Goal: Task Accomplishment & Management: Manage account settings

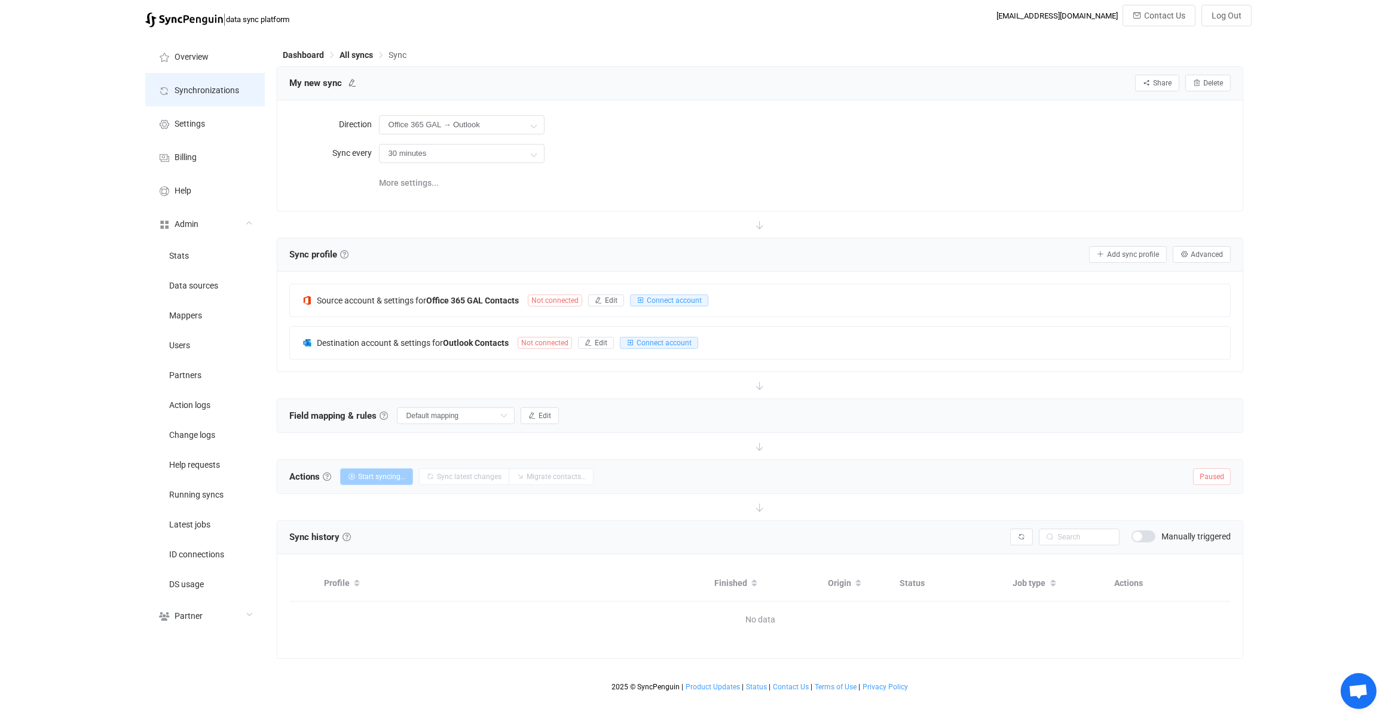
click at [238, 93] on li "Synchronizations" at bounding box center [205, 89] width 120 height 33
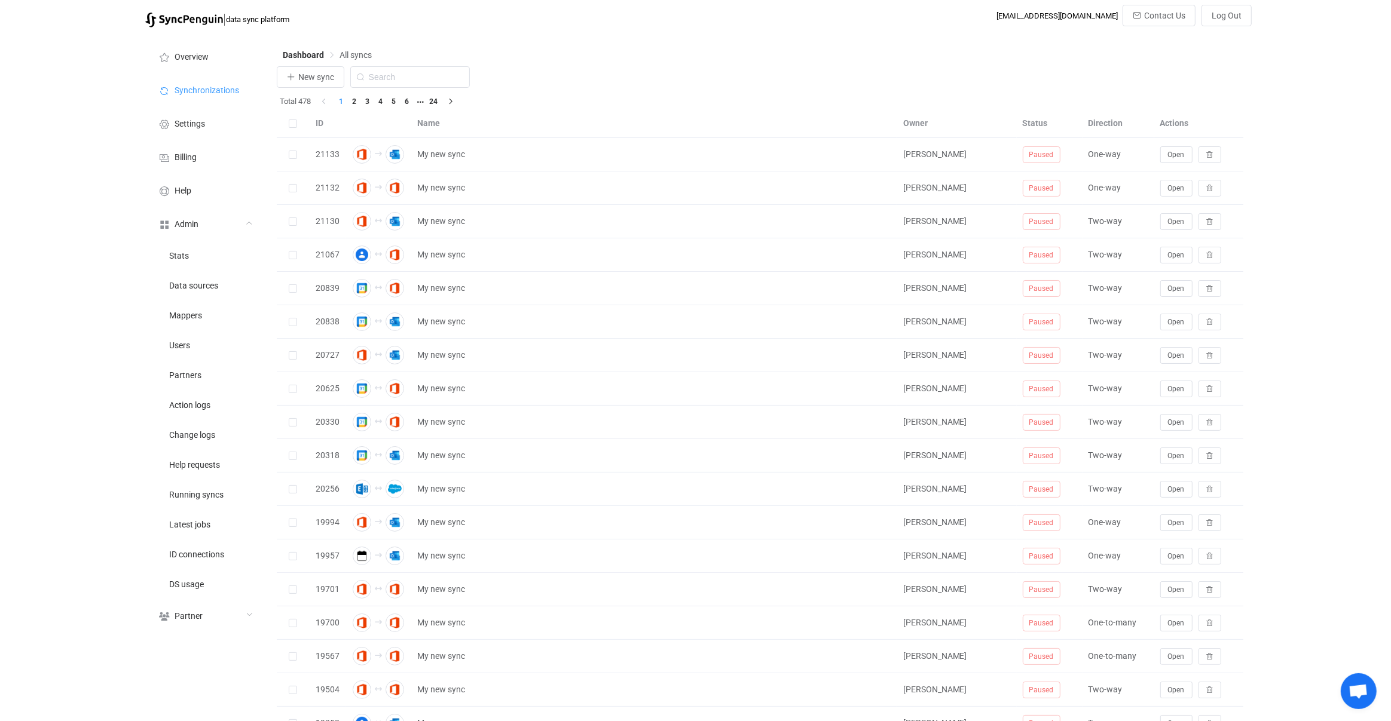
click at [391, 85] on div "New sync Total 478 1 2 3 4 5 6 24 ID Name Owner Status Direction Actions 21133 …" at bounding box center [760, 436] width 967 height 741
click at [402, 81] on input "text" at bounding box center [410, 77] width 120 height 22
type input "icou"
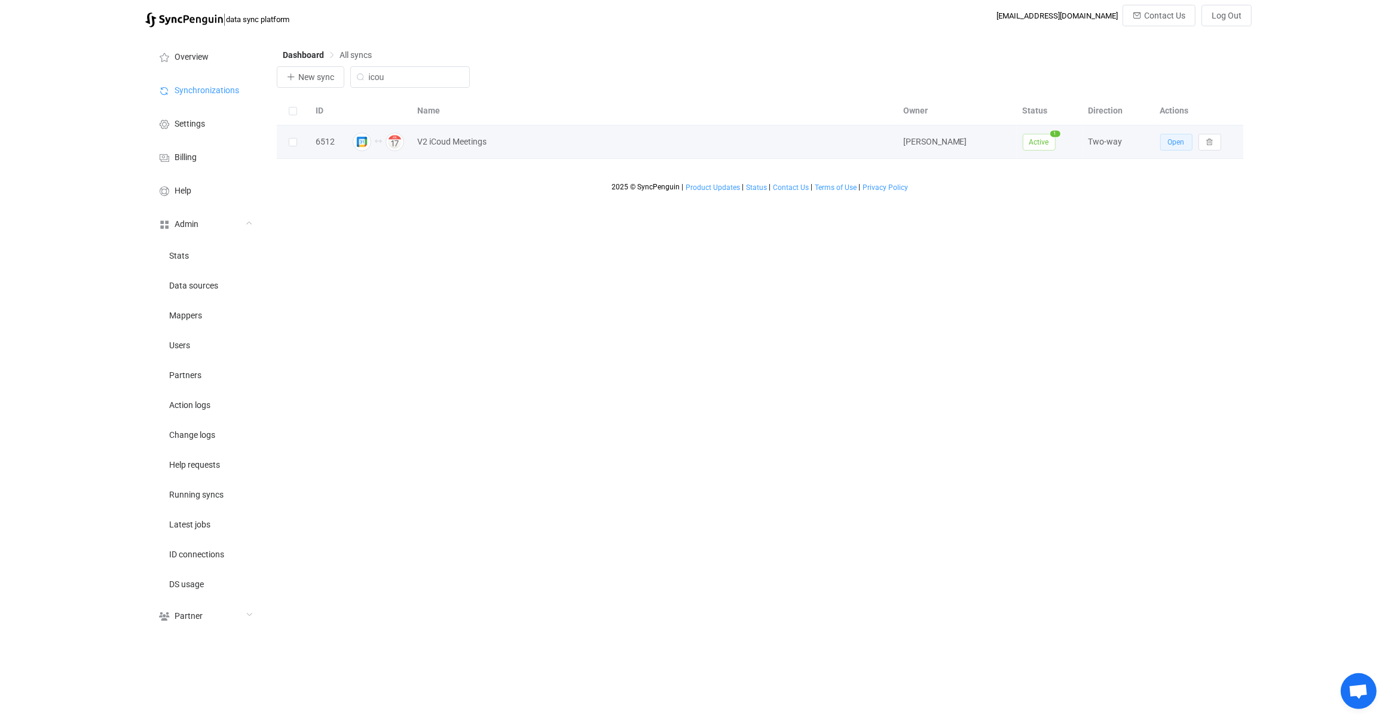
click at [1168, 146] on button "Open" at bounding box center [1176, 142] width 32 height 17
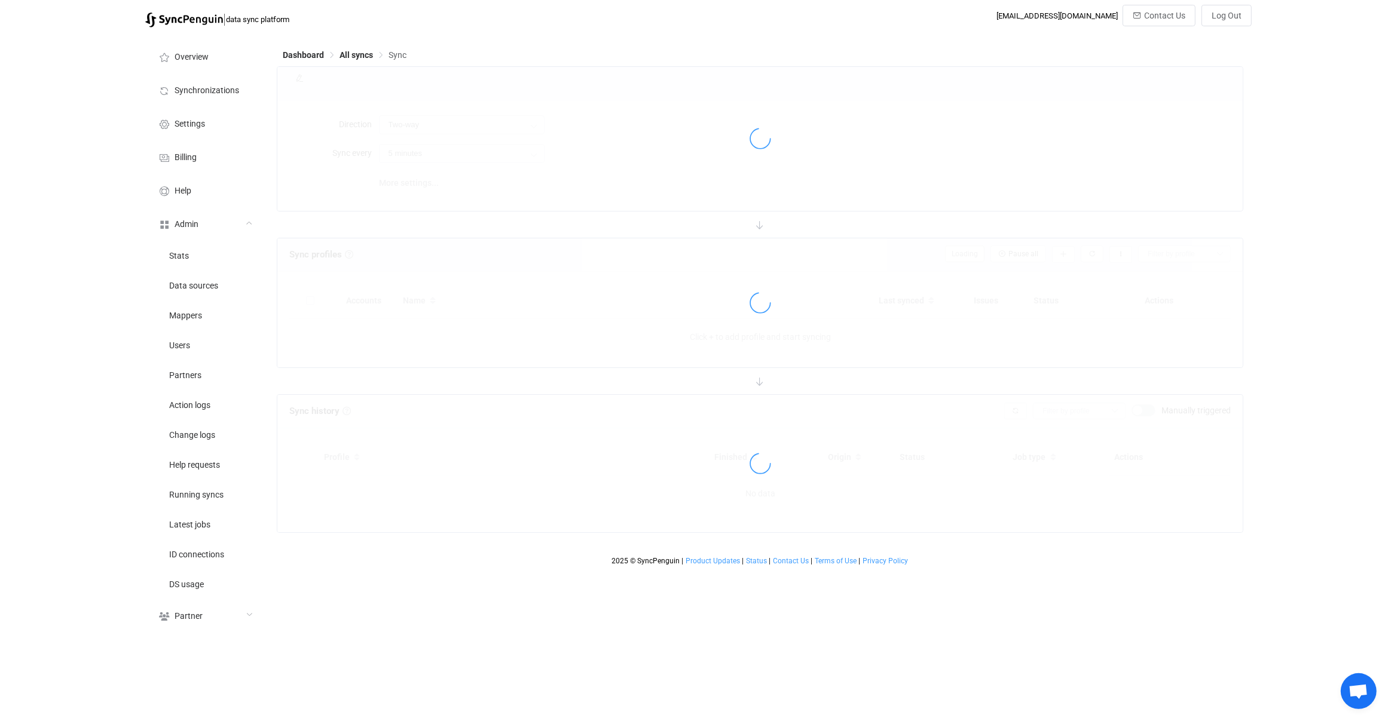
type input "10 minutes"
